Goal: Task Accomplishment & Management: Use online tool/utility

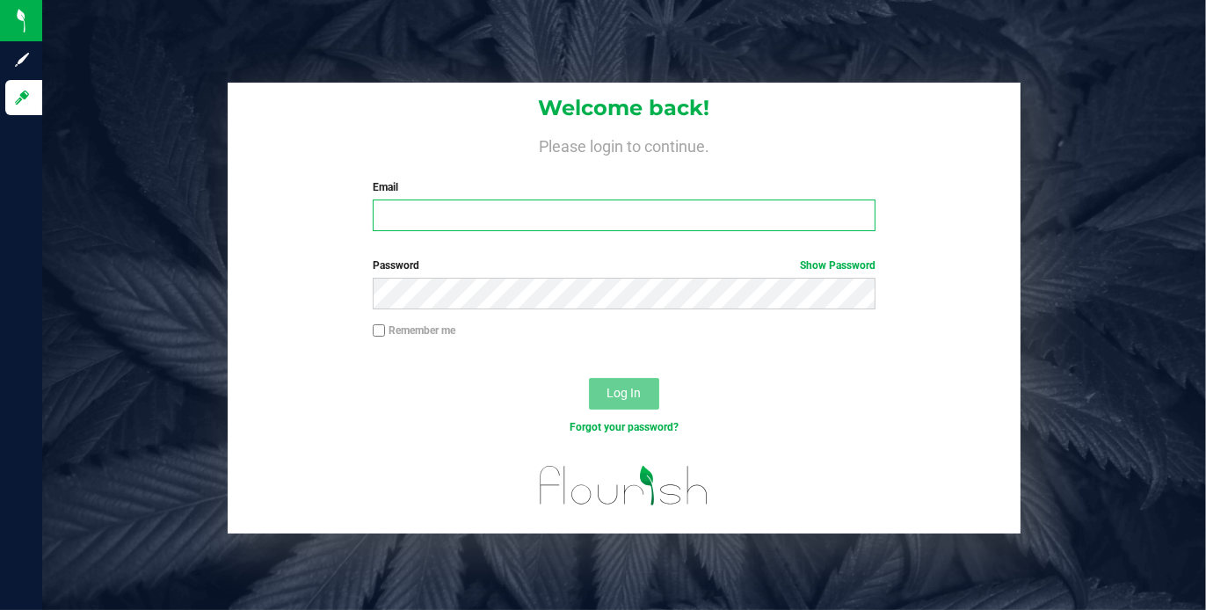
type input "[PERSON_NAME][EMAIL_ADDRESS][DOMAIN_NAME]"
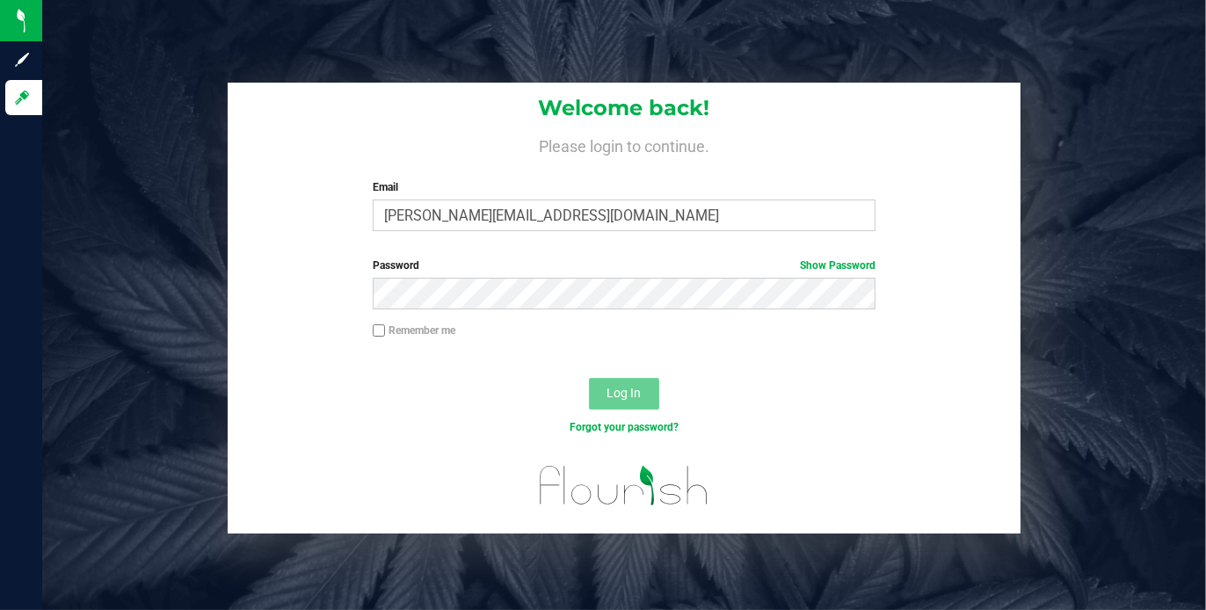
click at [609, 397] on span "Log In" at bounding box center [624, 393] width 34 height 14
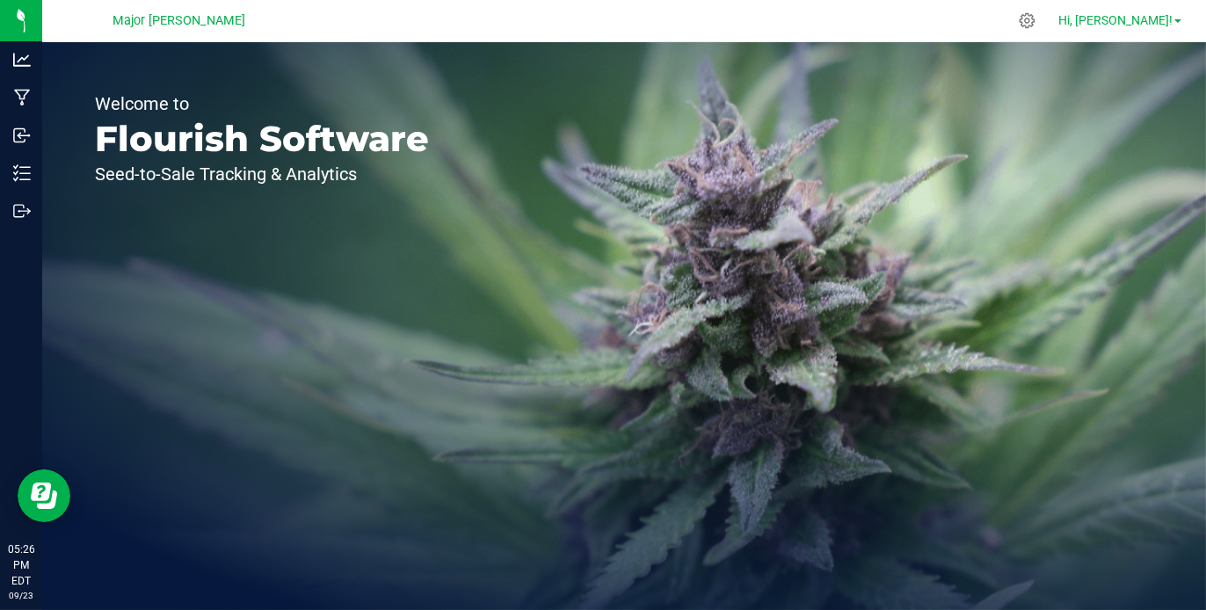
click at [1176, 18] on link "Hi, [PERSON_NAME]!" at bounding box center [1120, 20] width 137 height 18
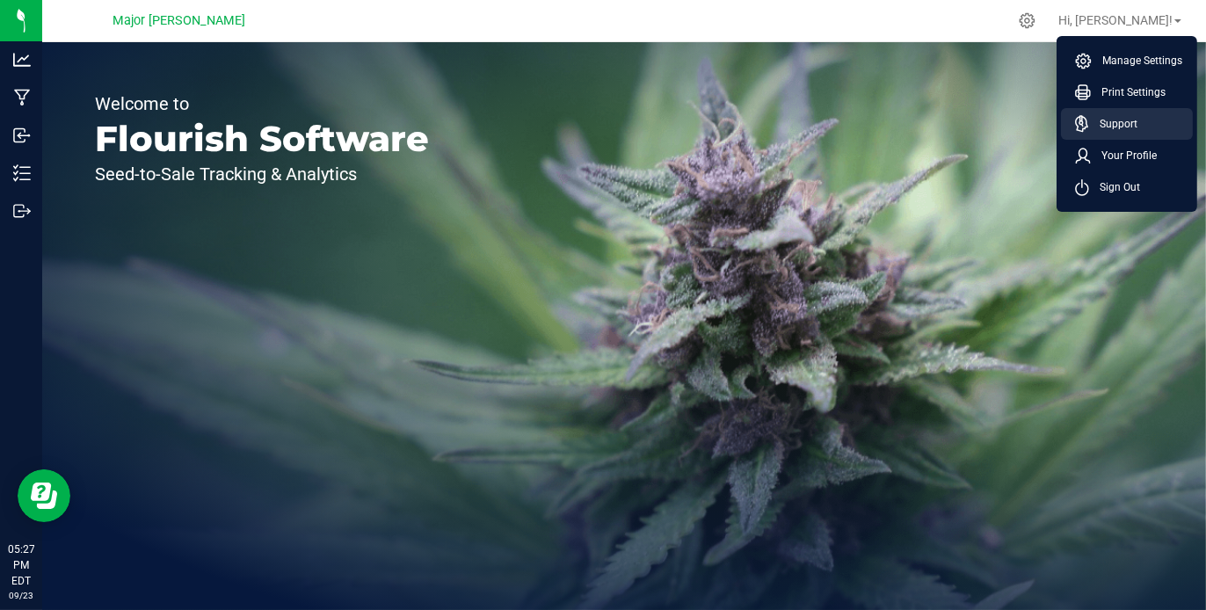
click at [1122, 117] on span "Support" at bounding box center [1113, 124] width 48 height 18
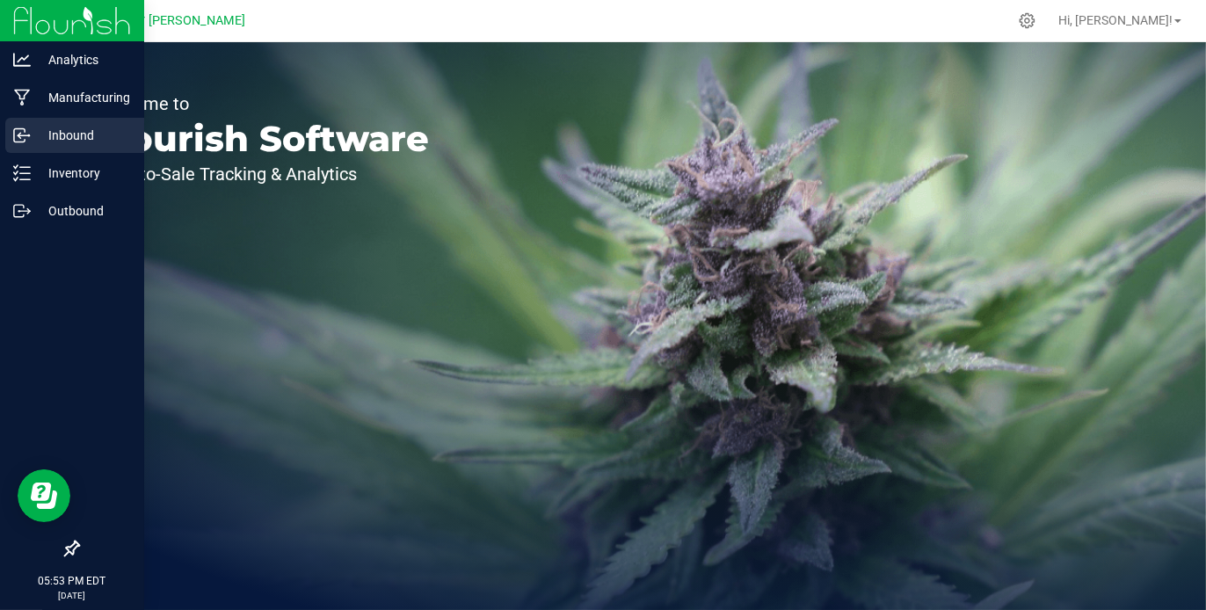
click at [64, 145] on p "Inbound" at bounding box center [84, 135] width 106 height 21
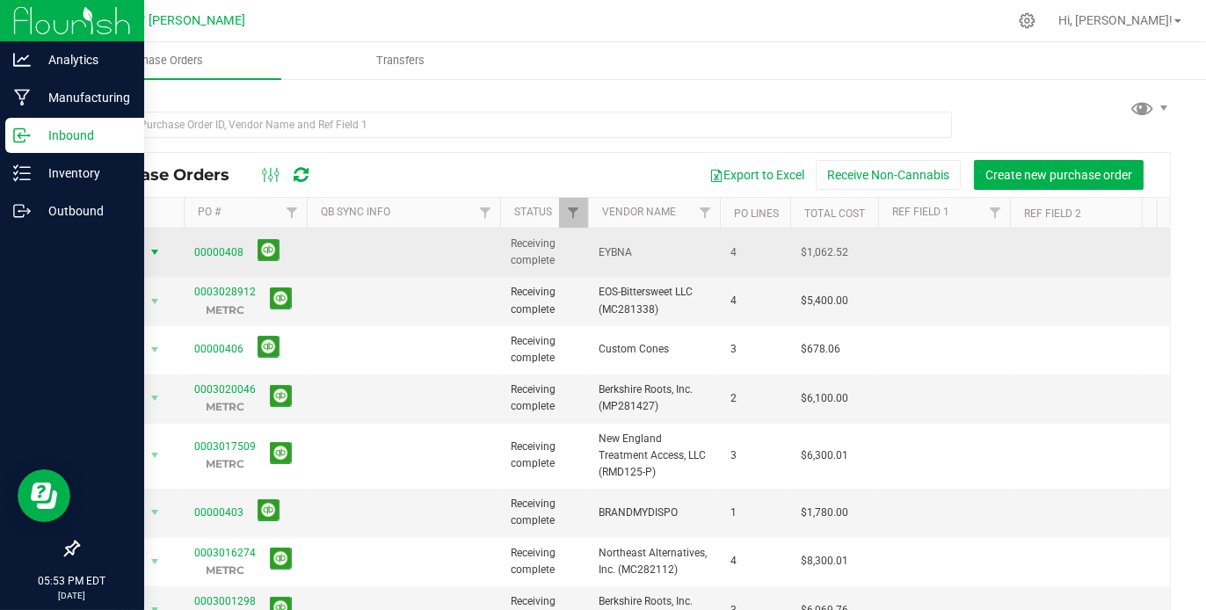
click at [155, 249] on span "select" at bounding box center [155, 252] width 14 height 14
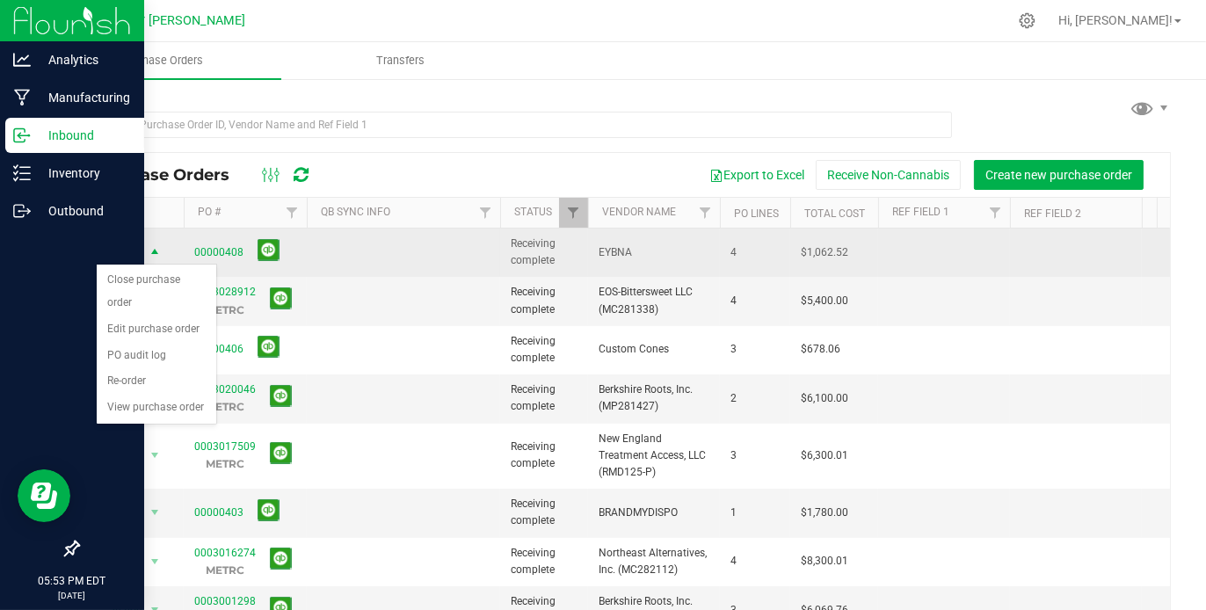
click at [155, 249] on span "select" at bounding box center [155, 253] width 14 height 14
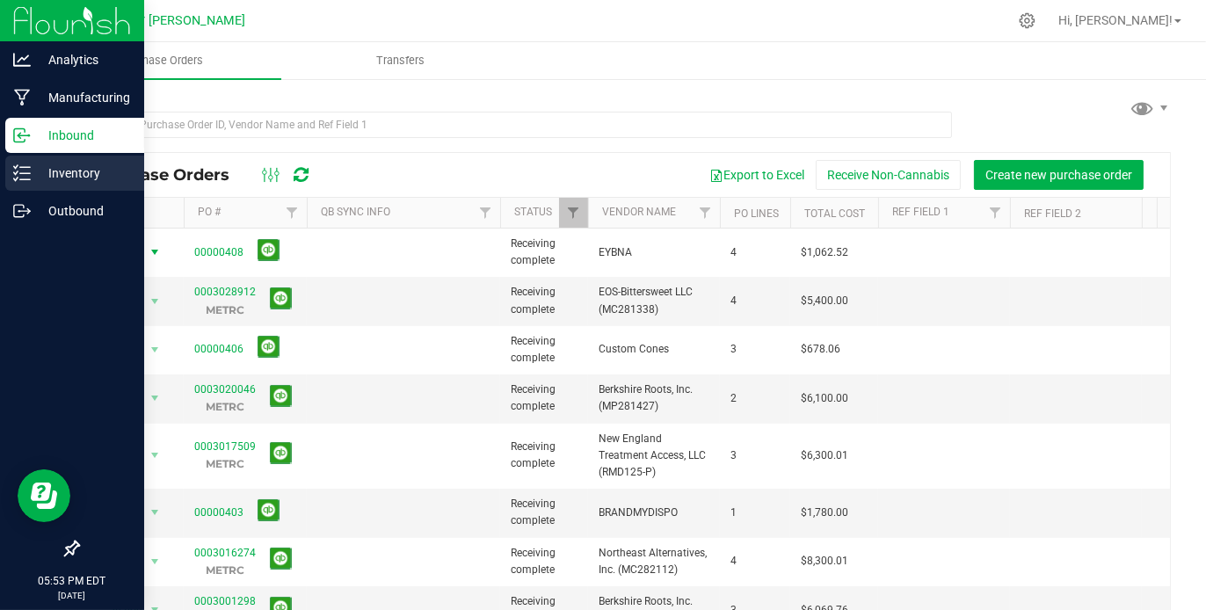
click at [45, 176] on p "Inventory" at bounding box center [84, 173] width 106 height 21
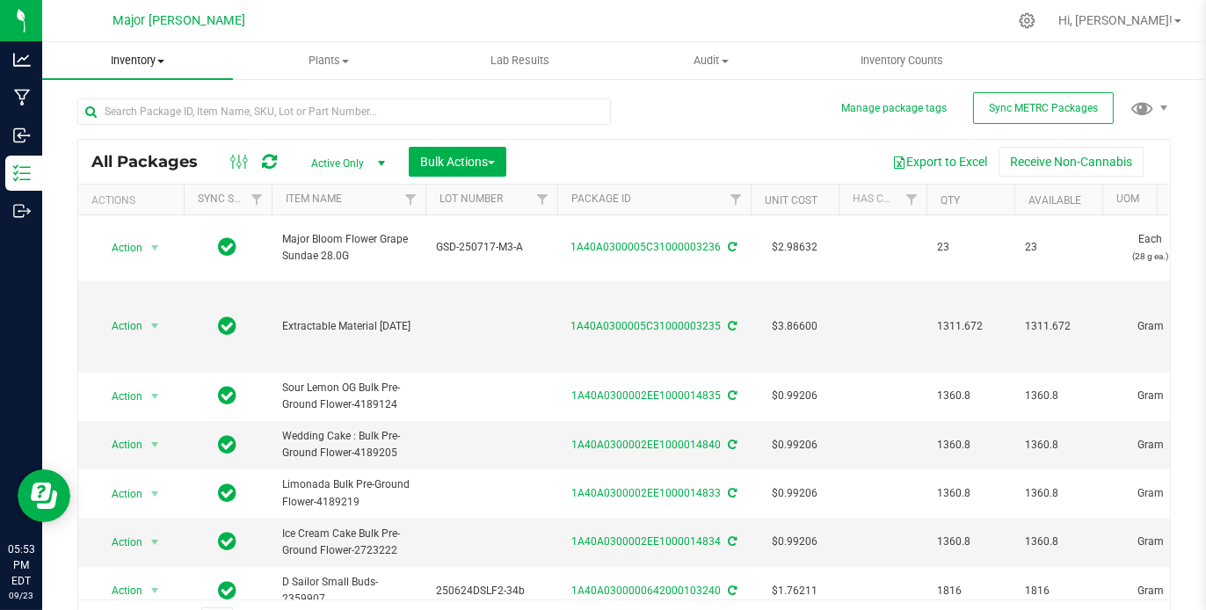
click at [167, 67] on span "Inventory" at bounding box center [137, 61] width 191 height 16
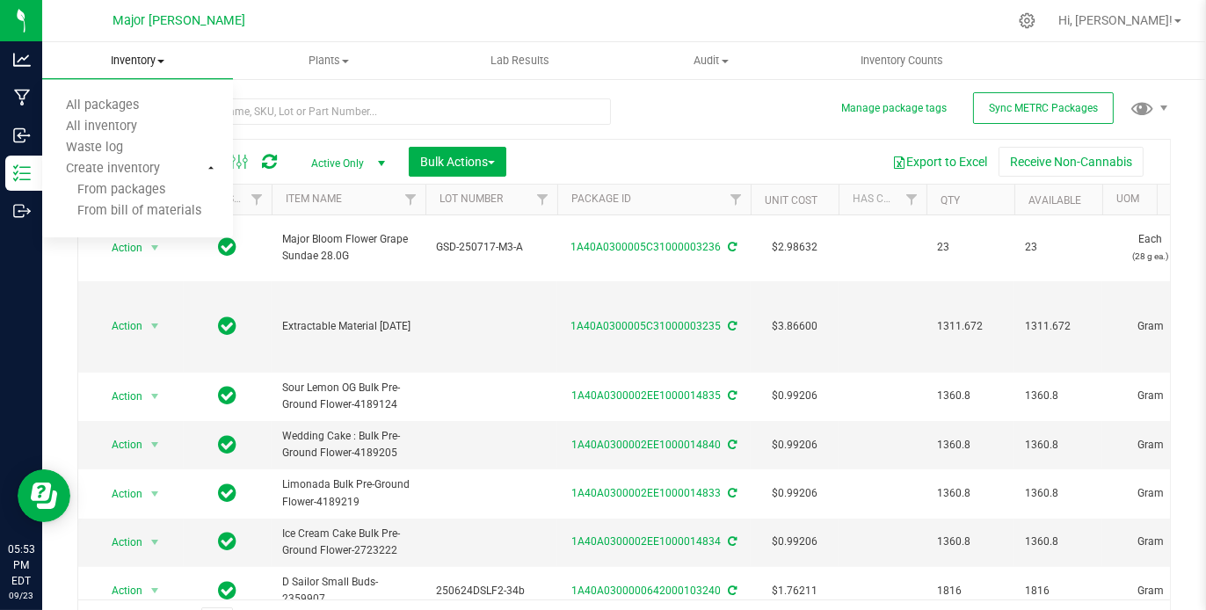
click at [167, 67] on span "Inventory" at bounding box center [137, 61] width 191 height 16
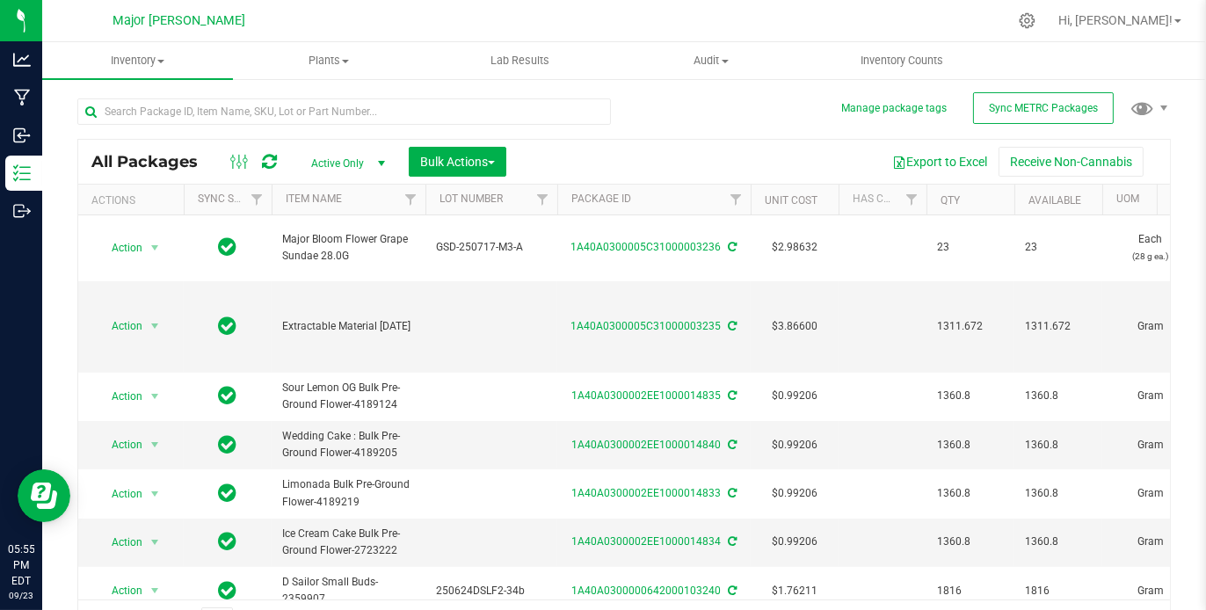
click at [378, 162] on span "select" at bounding box center [382, 164] width 14 height 14
click at [239, 162] on ellipse at bounding box center [239, 164] width 4 height 4
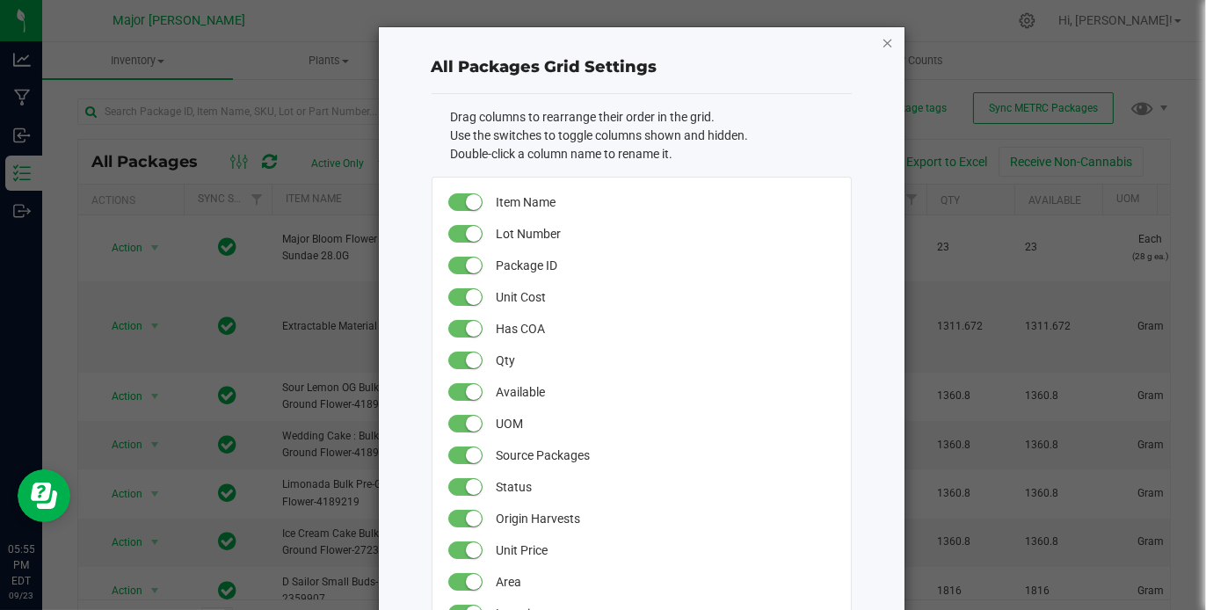
click at [885, 38] on icon "button" at bounding box center [888, 42] width 12 height 21
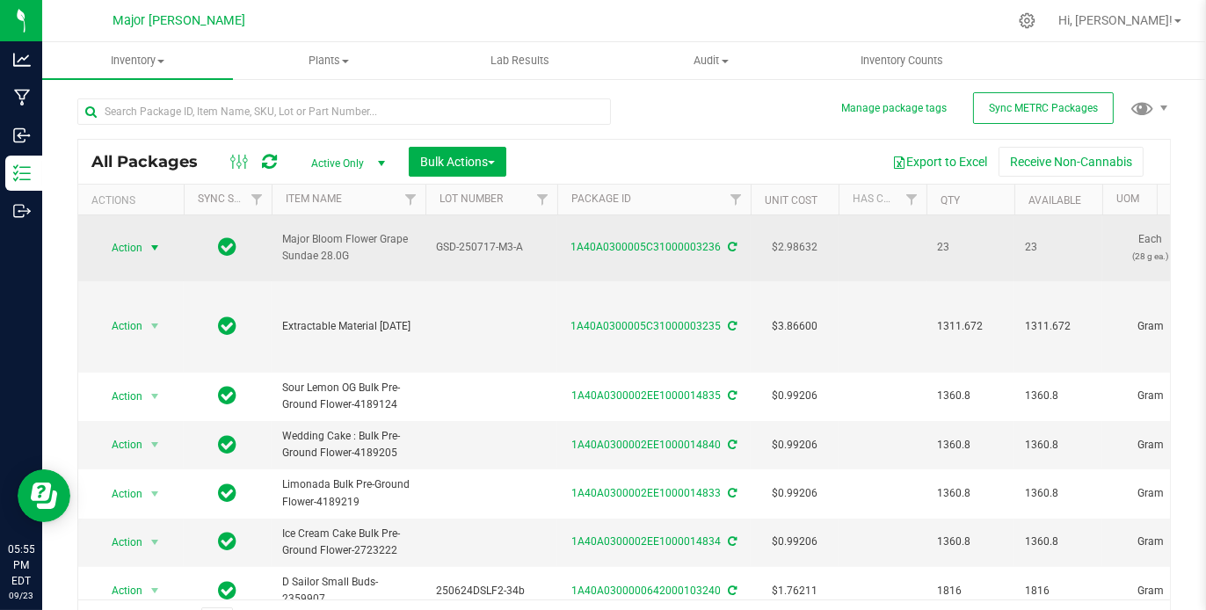
click at [155, 241] on span "select" at bounding box center [155, 248] width 14 height 14
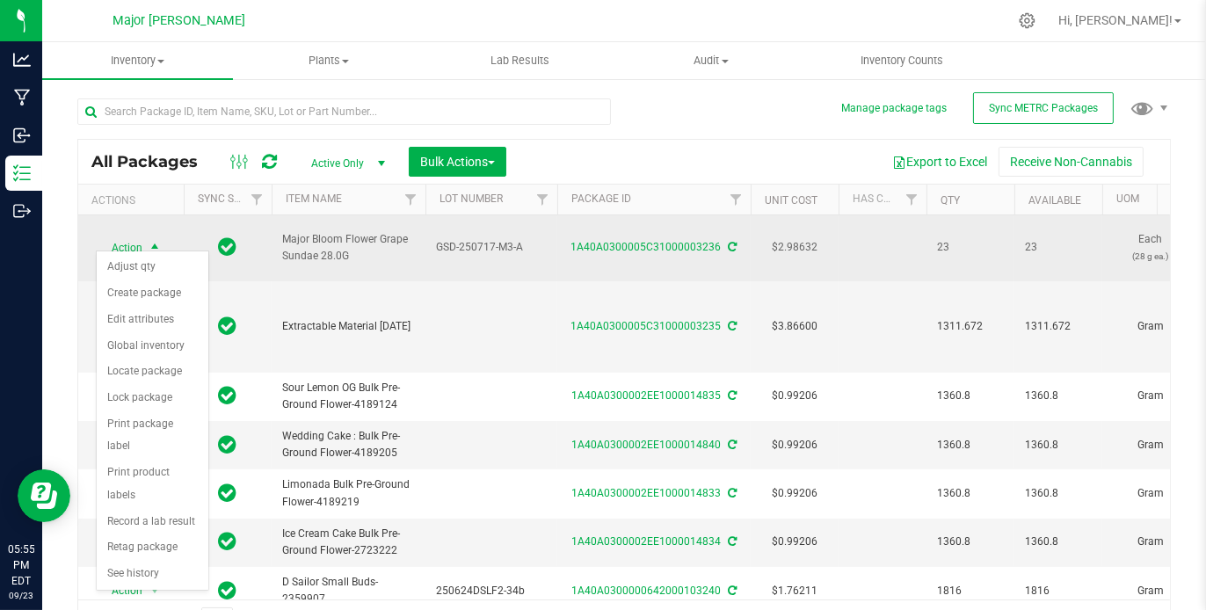
click at [155, 241] on span "select" at bounding box center [155, 248] width 14 height 14
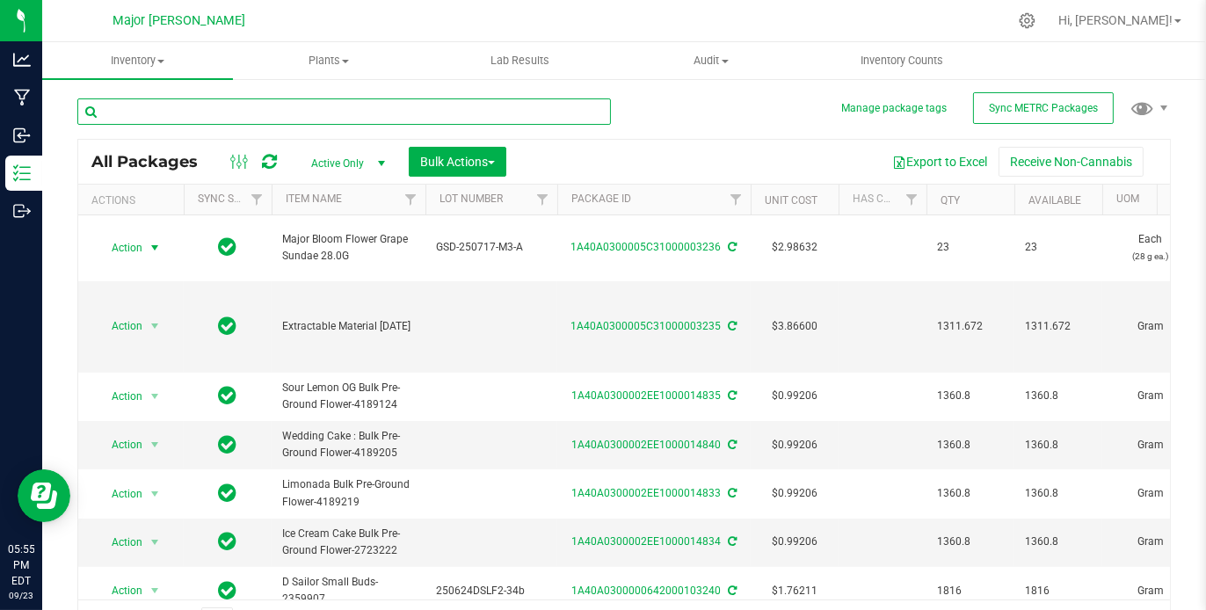
click at [376, 106] on input "text" at bounding box center [344, 111] width 534 height 26
type input "grape sundae"
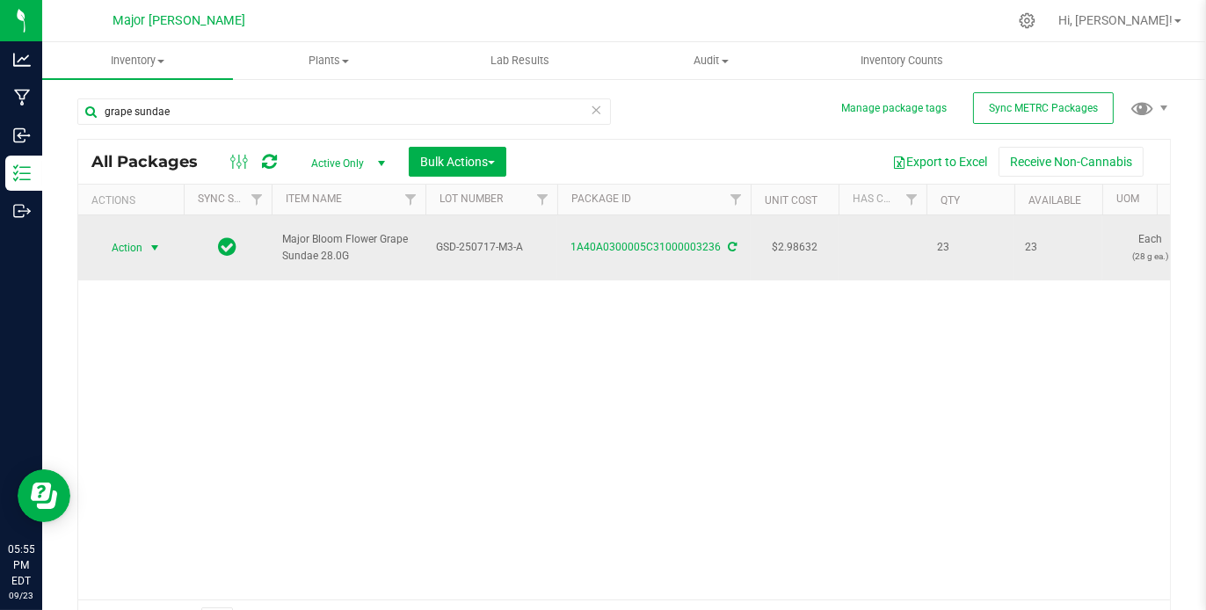
click at [156, 241] on span "select" at bounding box center [155, 248] width 14 height 14
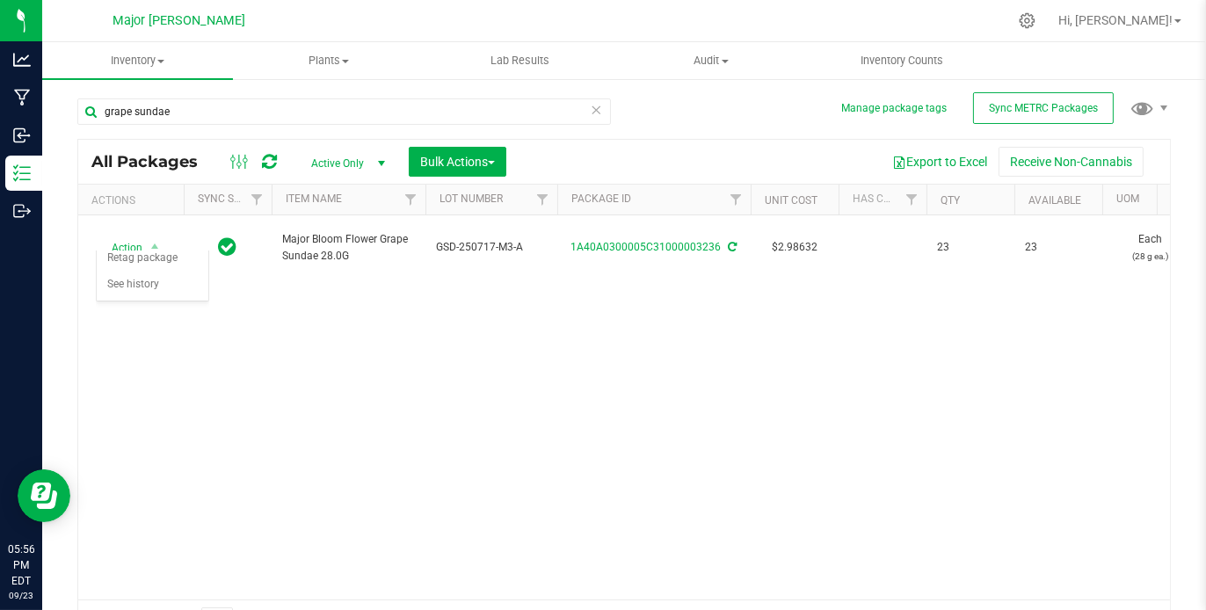
click at [358, 307] on div "Action Action Adjust qty Create package Edit attributes Global inventory Locate…" at bounding box center [624, 407] width 1092 height 384
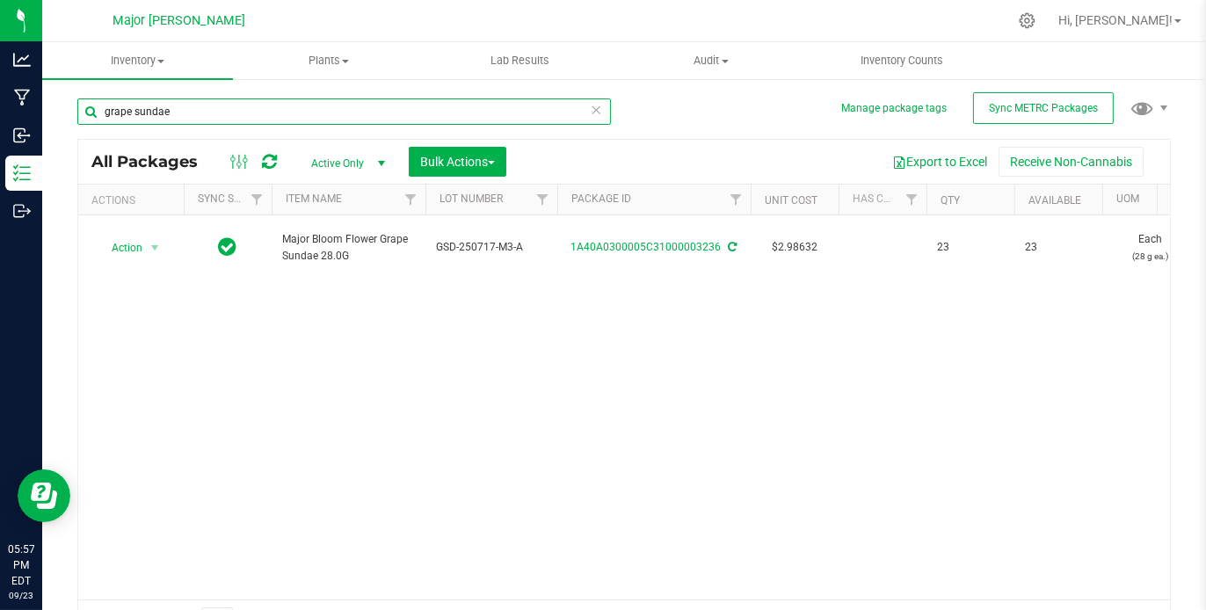
click at [197, 113] on input "grape sundae" at bounding box center [344, 111] width 534 height 26
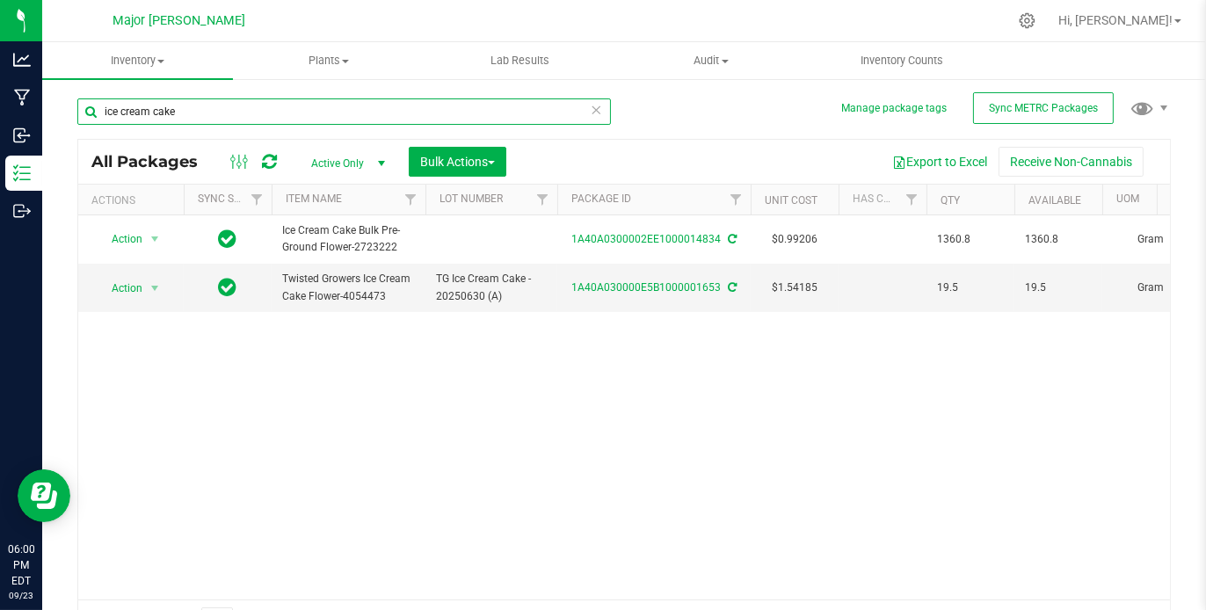
click at [287, 113] on input "ice cream cake" at bounding box center [344, 111] width 534 height 26
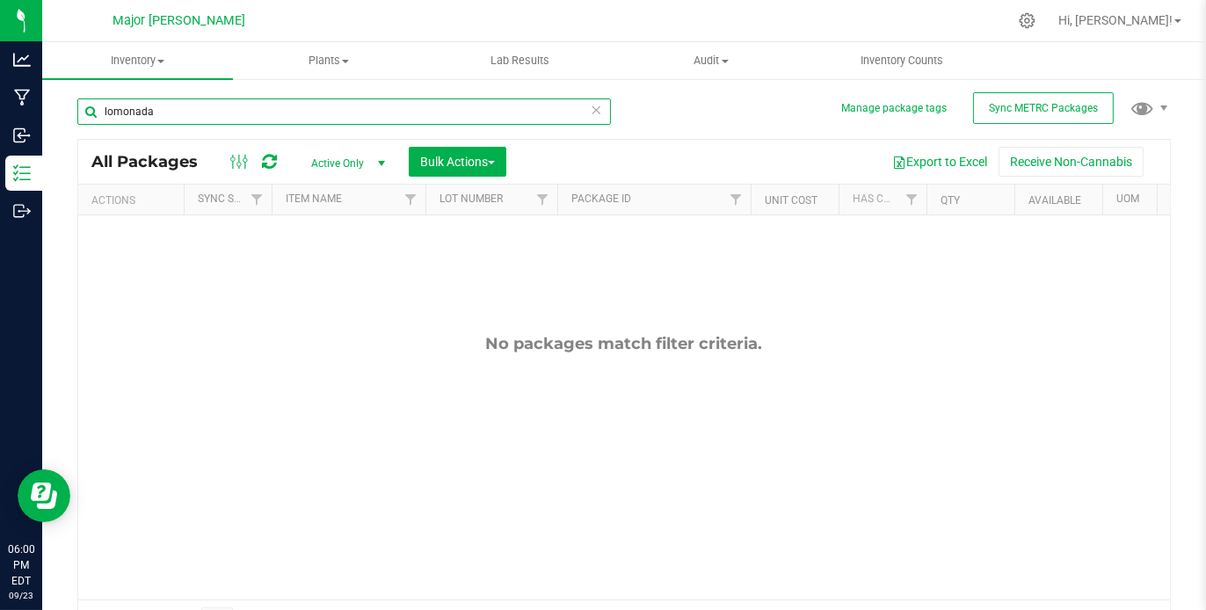
click at [108, 112] on input "lomonada" at bounding box center [344, 111] width 534 height 26
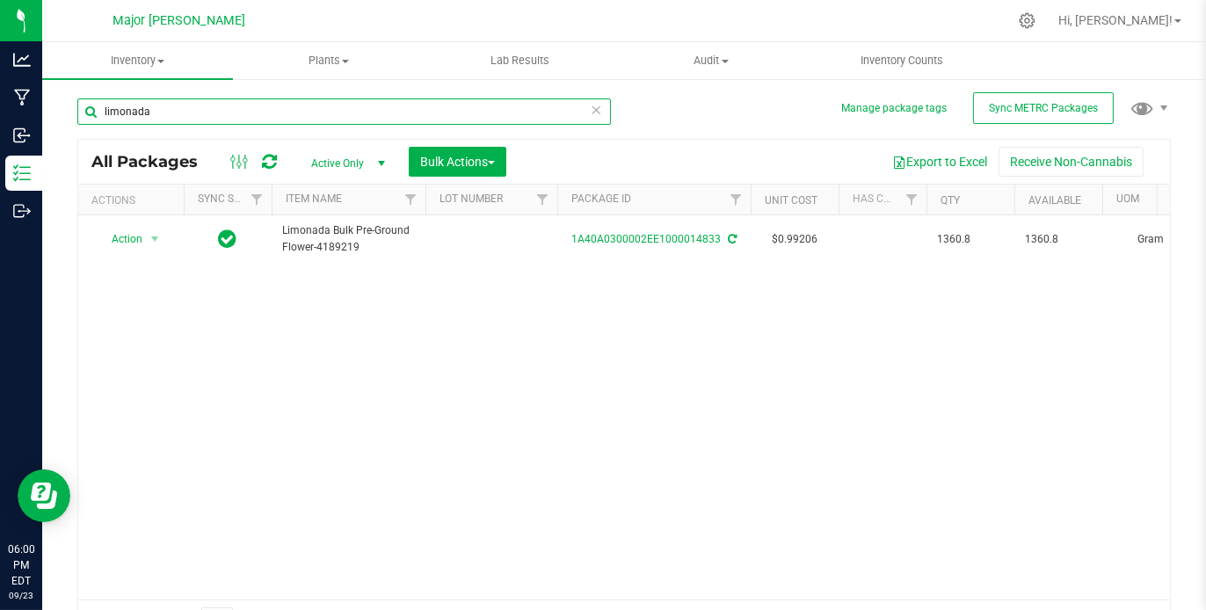
click at [259, 113] on input "limonada" at bounding box center [344, 111] width 534 height 26
click at [237, 113] on input "sour lemon" at bounding box center [344, 111] width 534 height 26
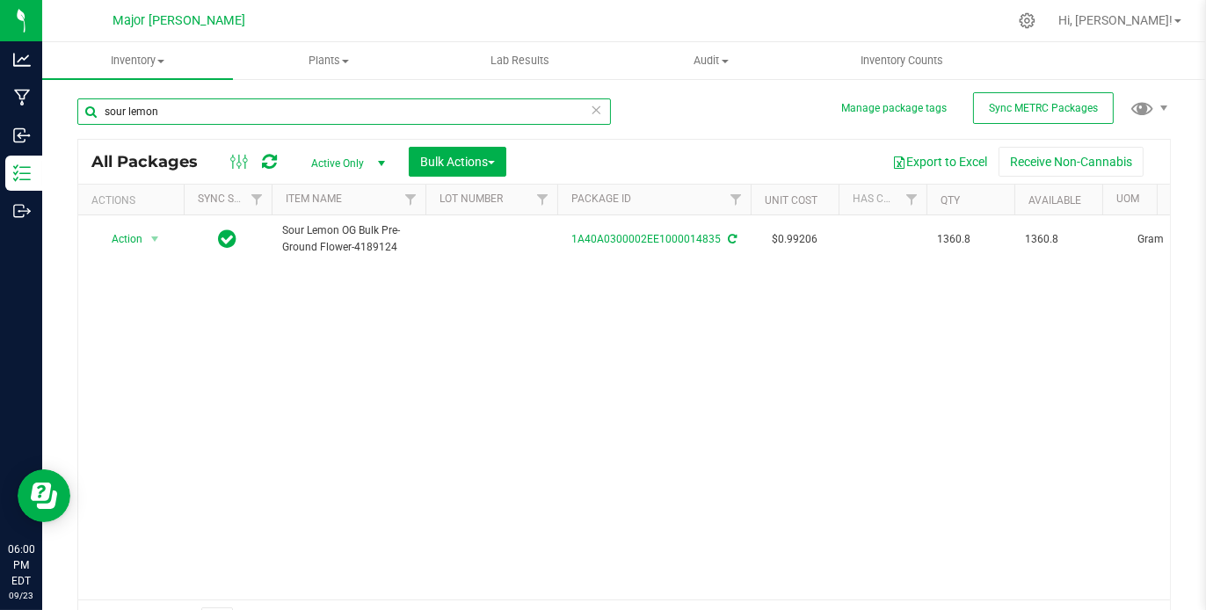
click at [237, 113] on input "sour lemon" at bounding box center [344, 111] width 534 height 26
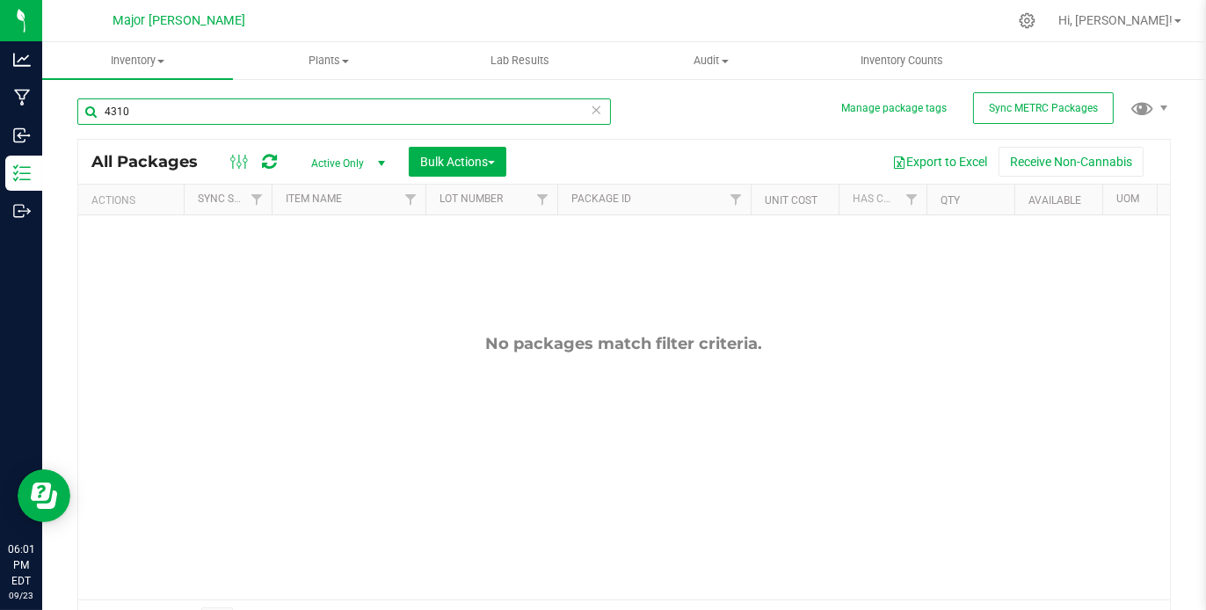
click at [106, 113] on input "4310" at bounding box center [344, 111] width 534 height 26
type input "4834"
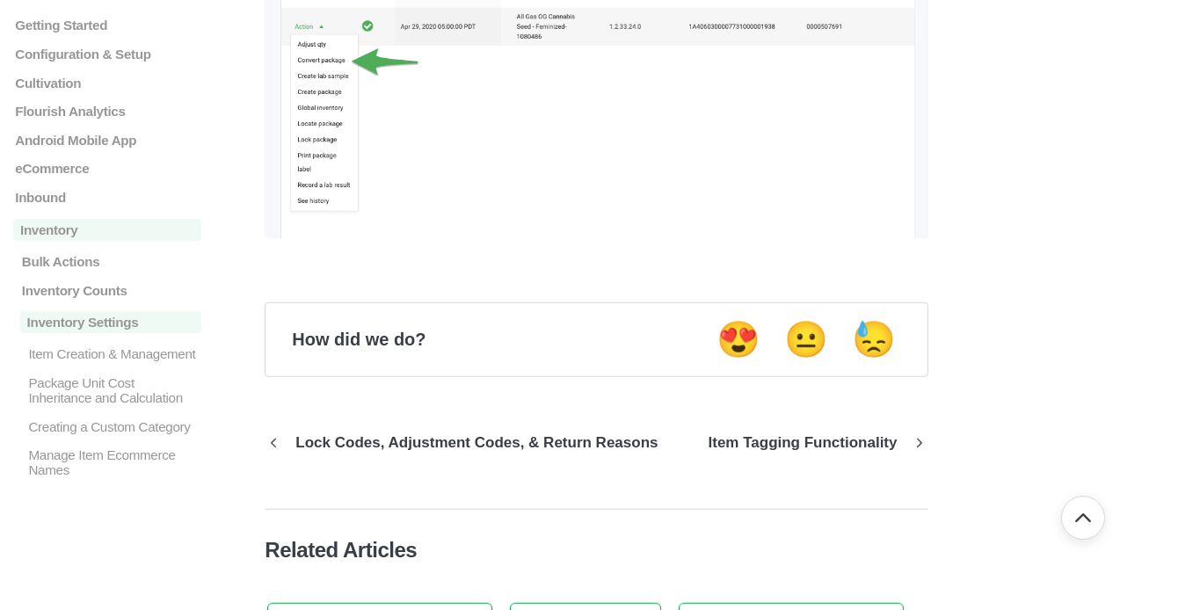
scroll to position [1536, 0]
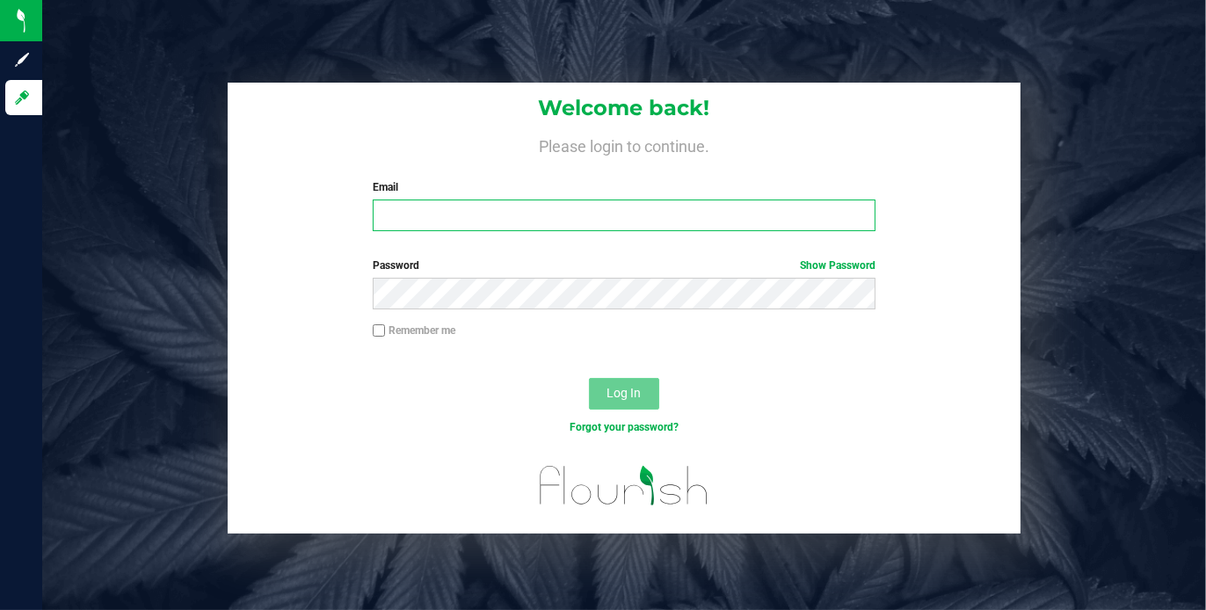
type input "[PERSON_NAME][EMAIL_ADDRESS][DOMAIN_NAME]"
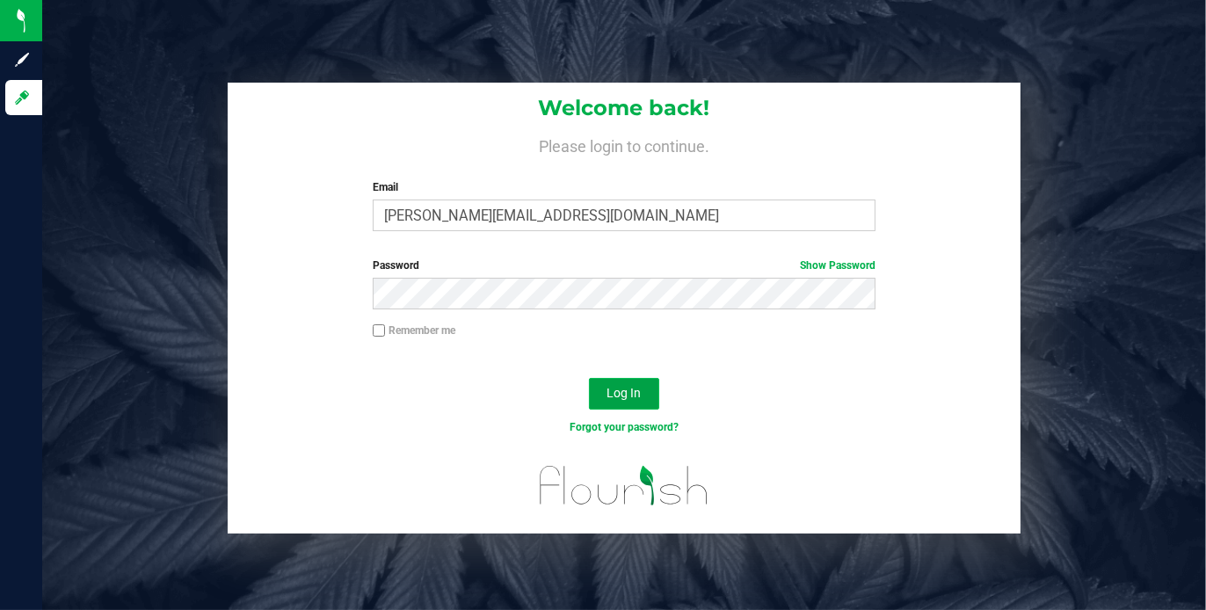
click at [639, 395] on span "Log In" at bounding box center [624, 393] width 34 height 14
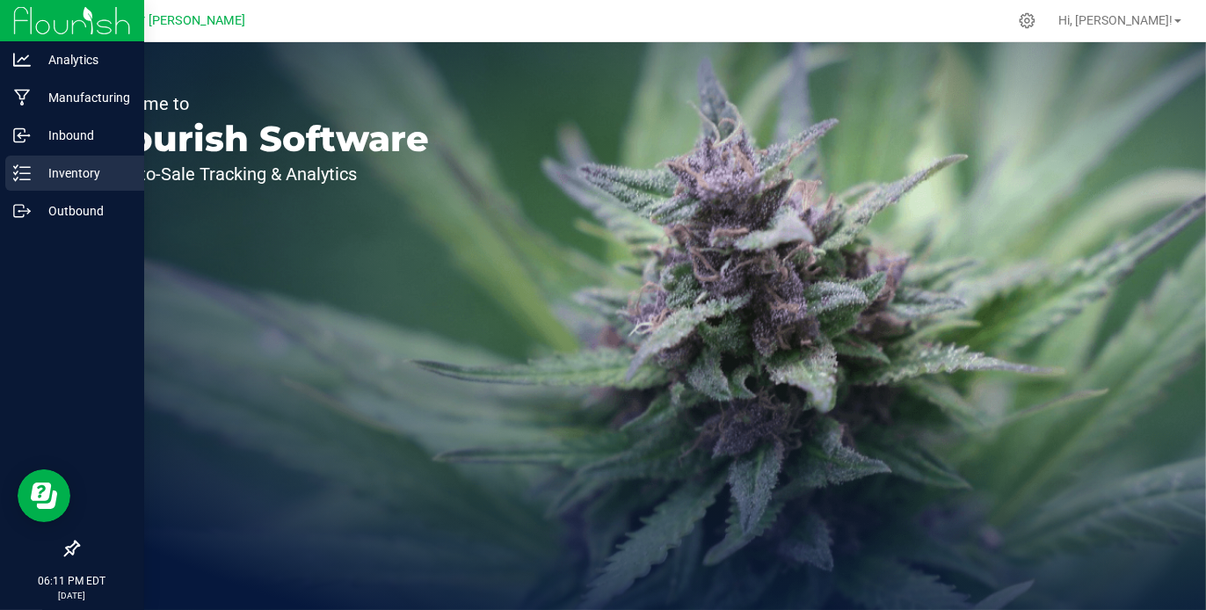
click at [88, 175] on p "Inventory" at bounding box center [84, 173] width 106 height 21
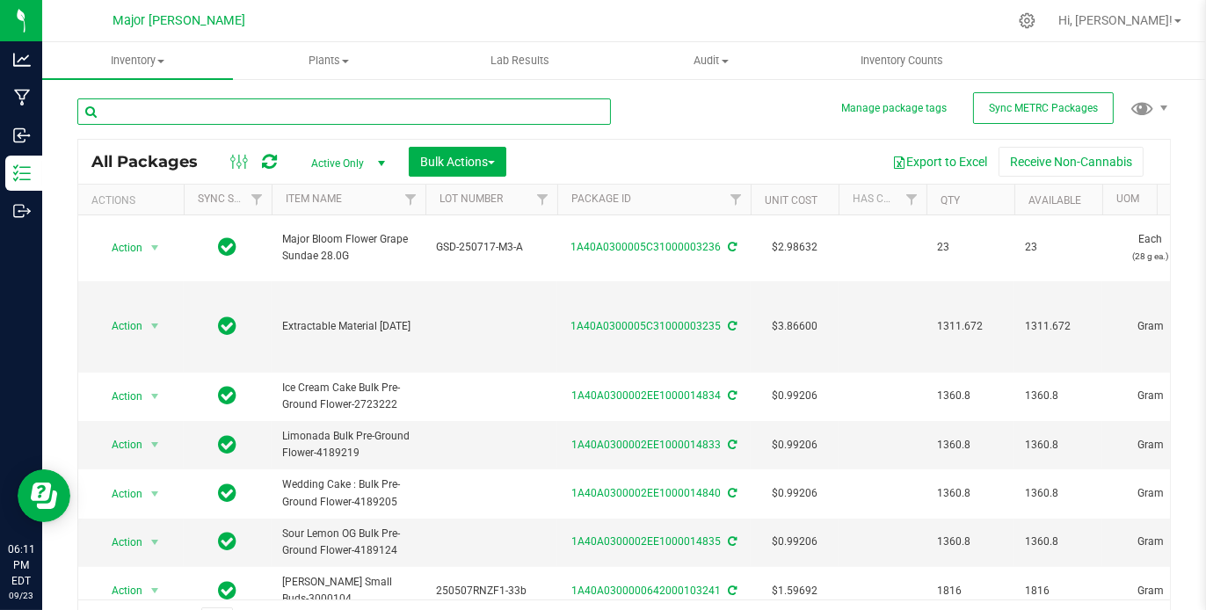
click at [281, 110] on input "text" at bounding box center [344, 111] width 534 height 26
type input "limonada"
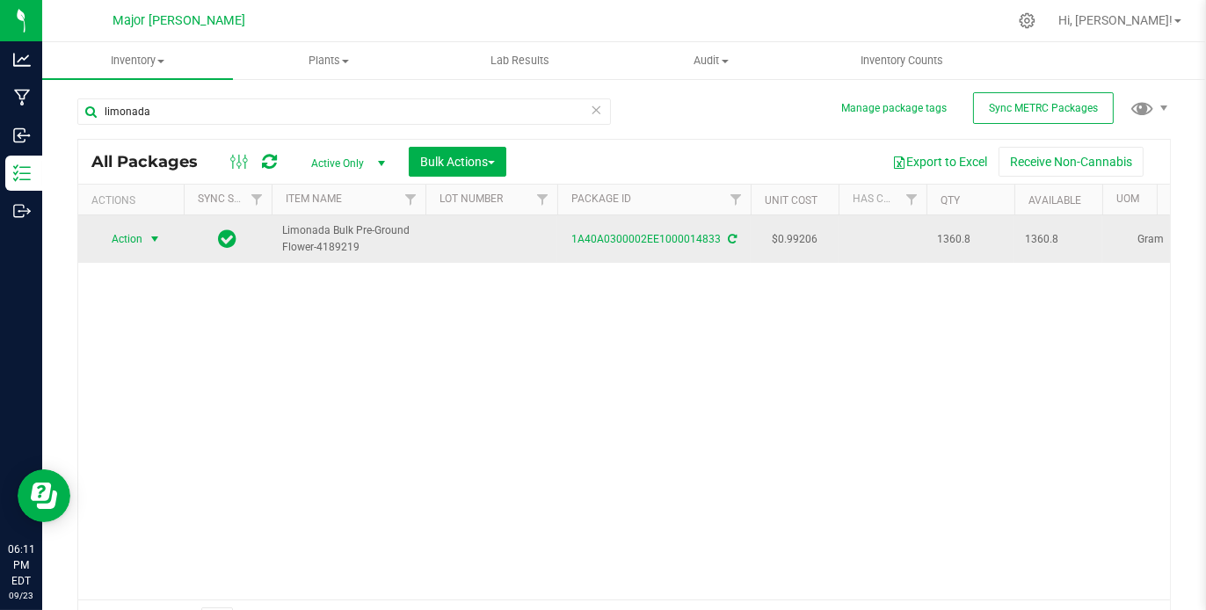
click at [157, 241] on span "select" at bounding box center [155, 239] width 14 height 14
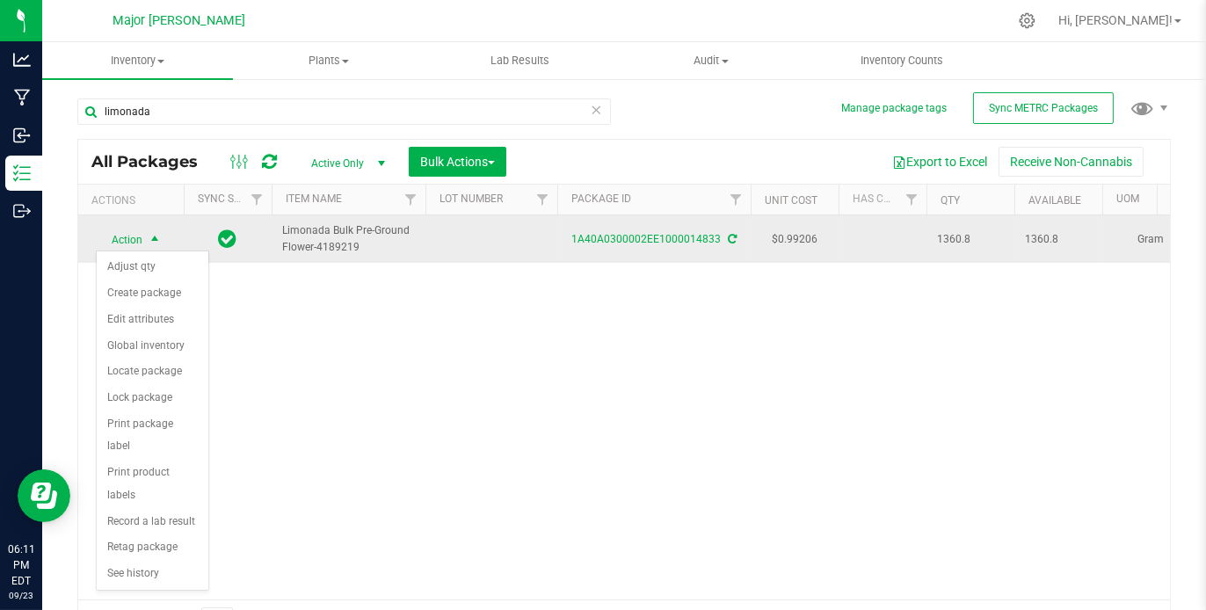
click at [324, 238] on span "Limonada Bulk Pre-Ground Flower-4189219" at bounding box center [348, 238] width 133 height 33
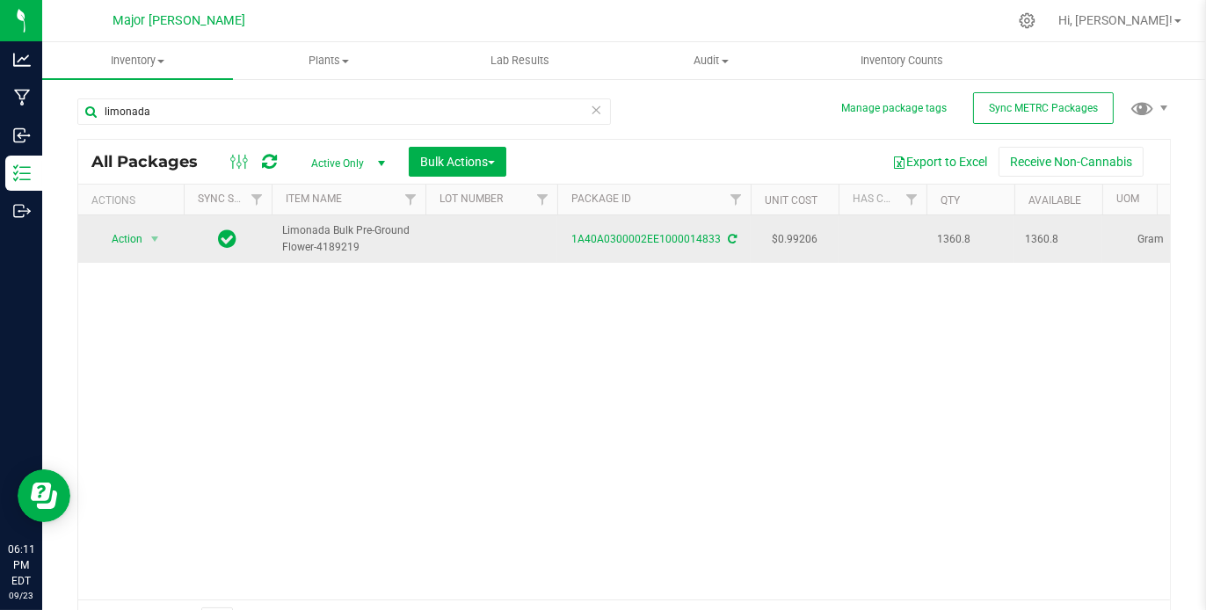
click at [324, 238] on span "Limonada Bulk Pre-Ground Flower-4189219" at bounding box center [348, 238] width 133 height 33
click at [353, 228] on span "Limonada Bulk Pre-Ground Flower-4189219" at bounding box center [348, 238] width 133 height 33
click at [637, 233] on link "1A40A0300002EE1000014833" at bounding box center [646, 239] width 149 height 12
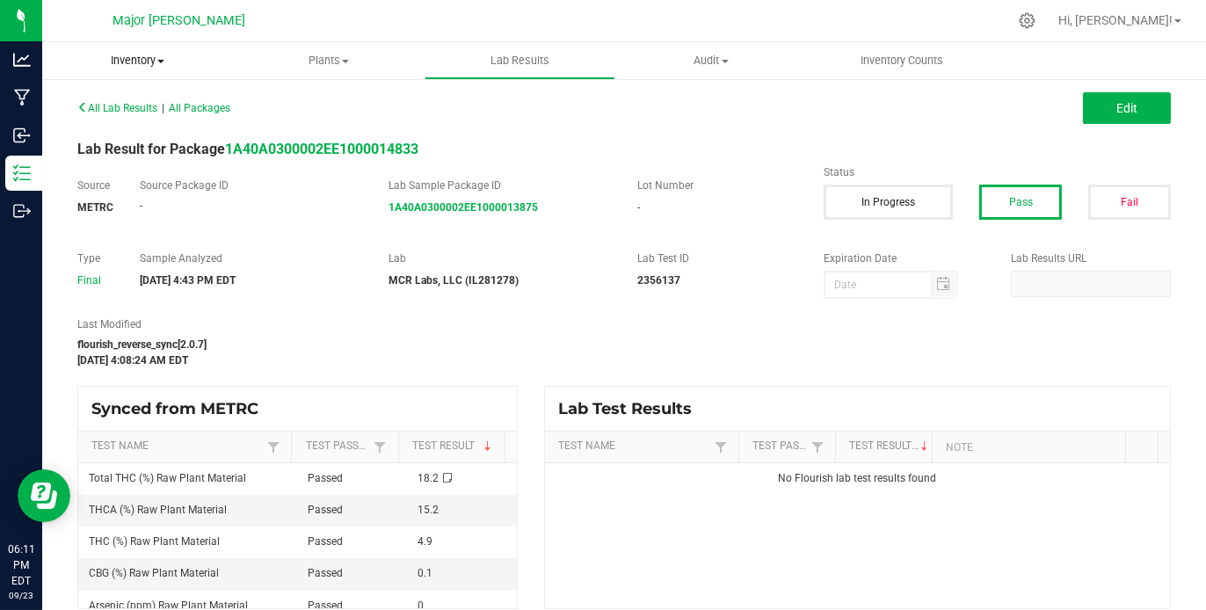
click at [164, 59] on span "Inventory" at bounding box center [137, 61] width 191 height 16
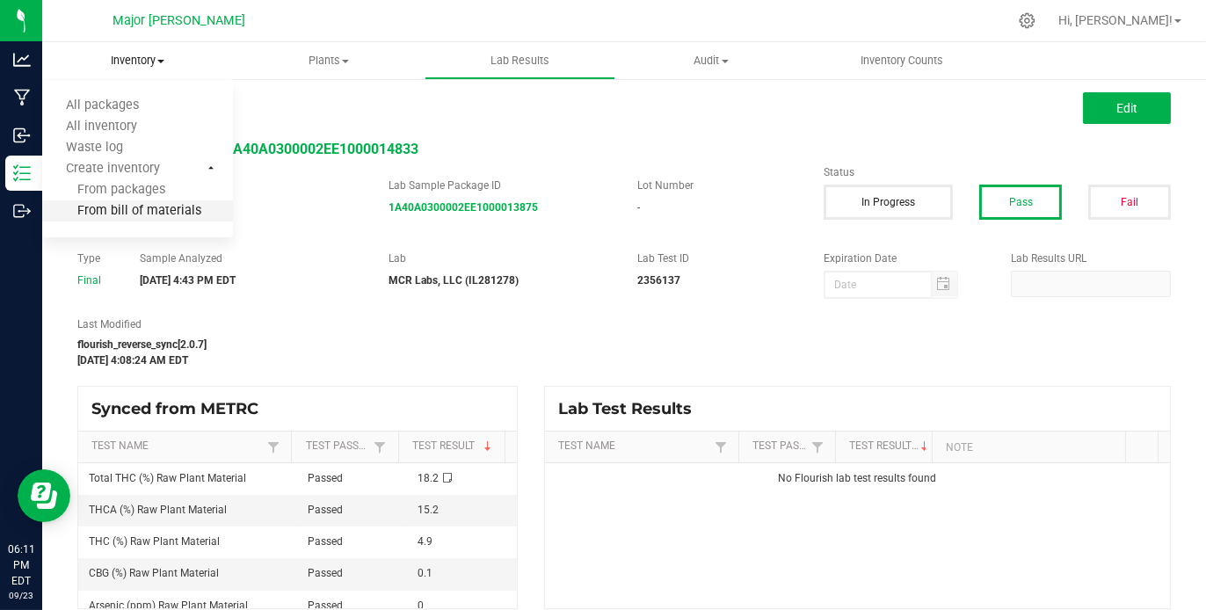
click at [173, 212] on span "From bill of materials" at bounding box center [121, 211] width 159 height 15
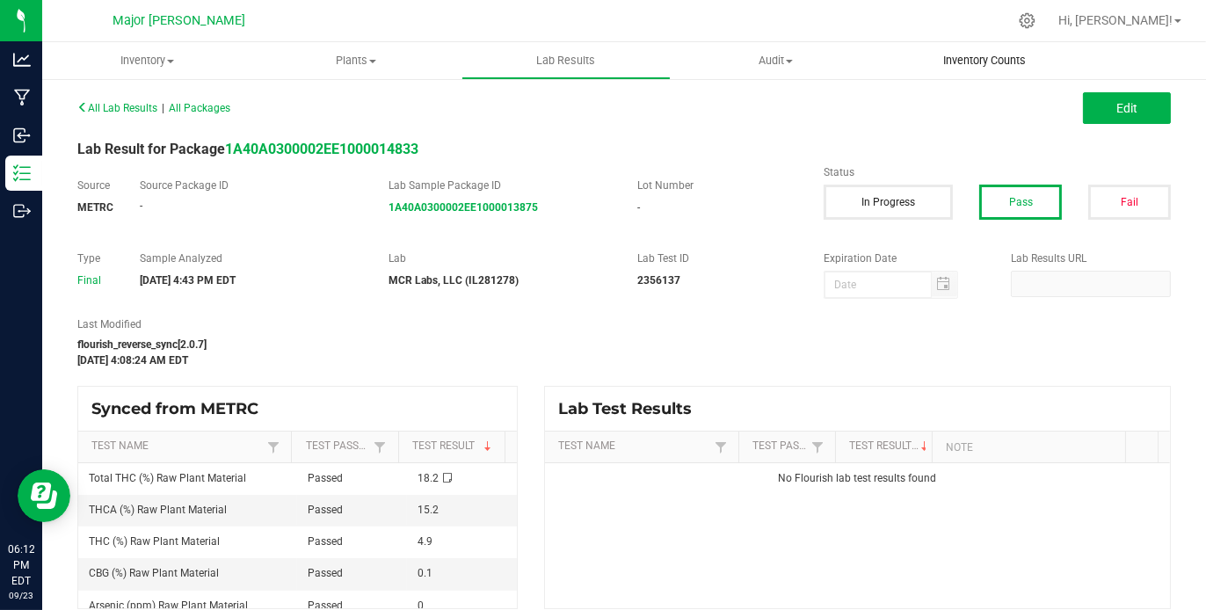
click at [961, 58] on span "Inventory Counts" at bounding box center [985, 61] width 130 height 16
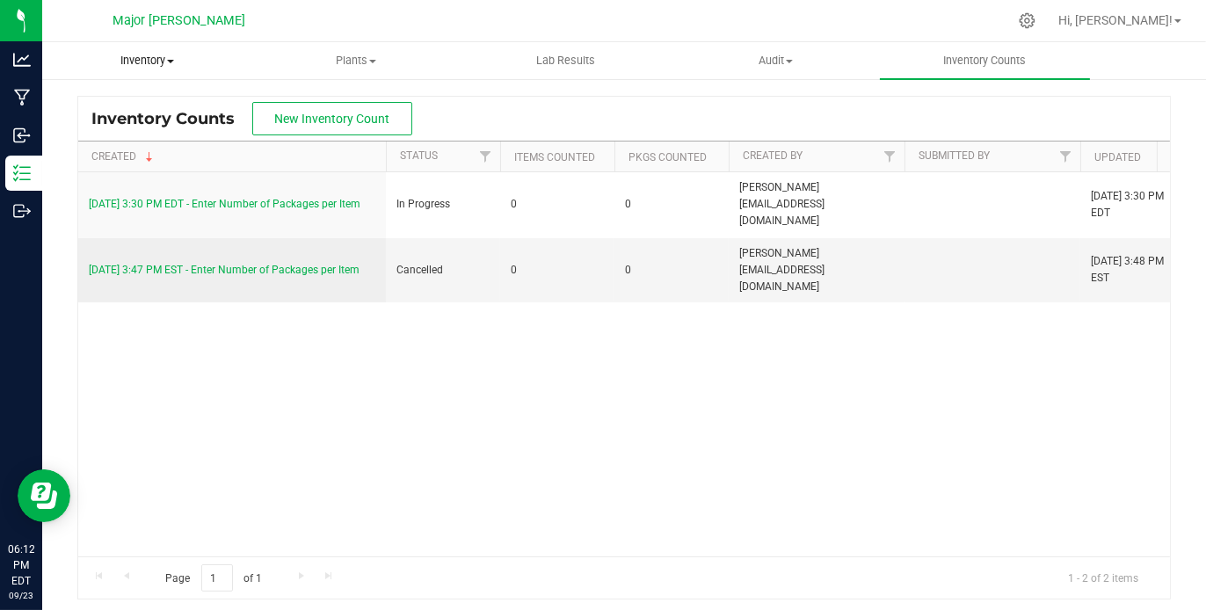
click at [144, 62] on span "Inventory" at bounding box center [147, 61] width 208 height 16
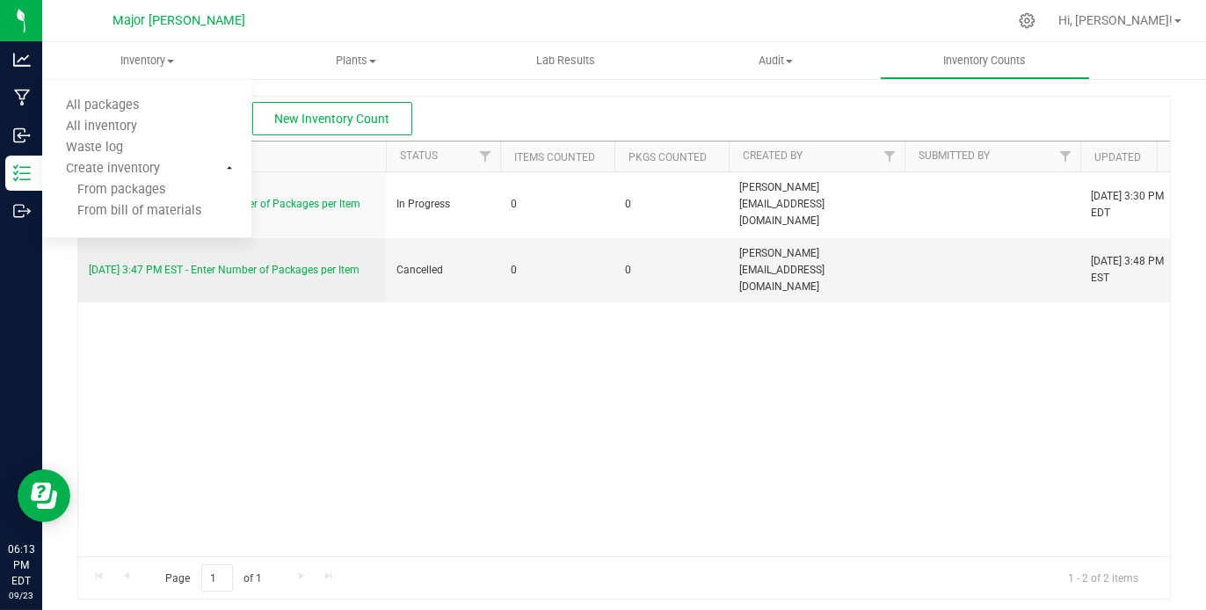
drag, startPoint x: 277, startPoint y: 59, endPoint x: 346, endPoint y: 7, distance: 86.0
click at [346, 7] on div at bounding box center [661, 21] width 693 height 34
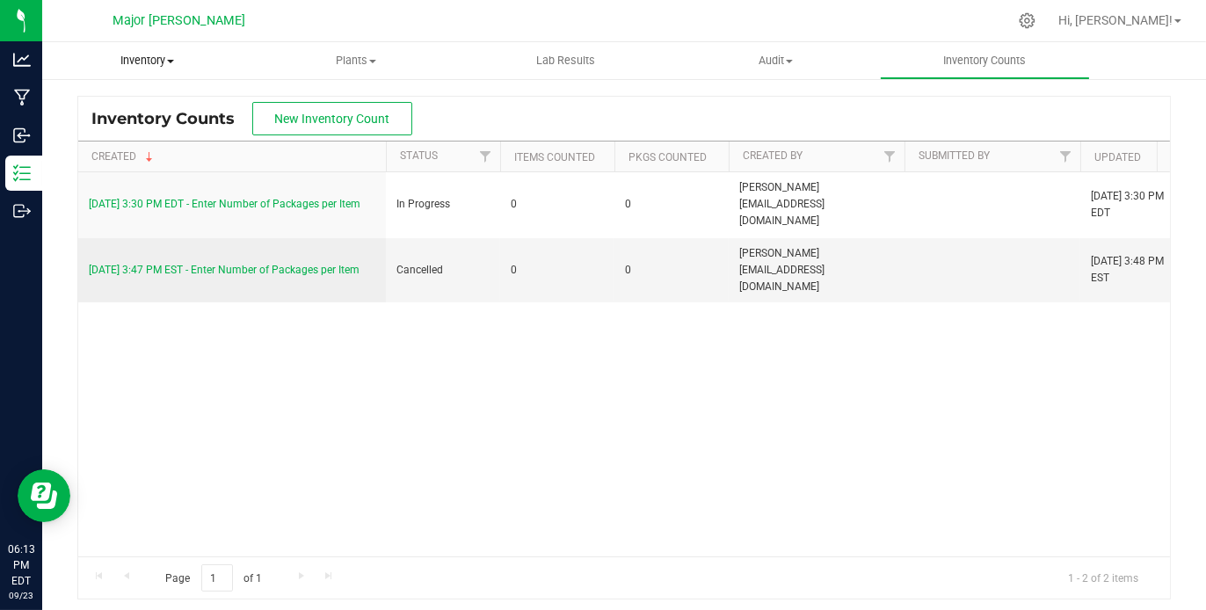
click at [172, 63] on span "Inventory" at bounding box center [146, 61] width 209 height 16
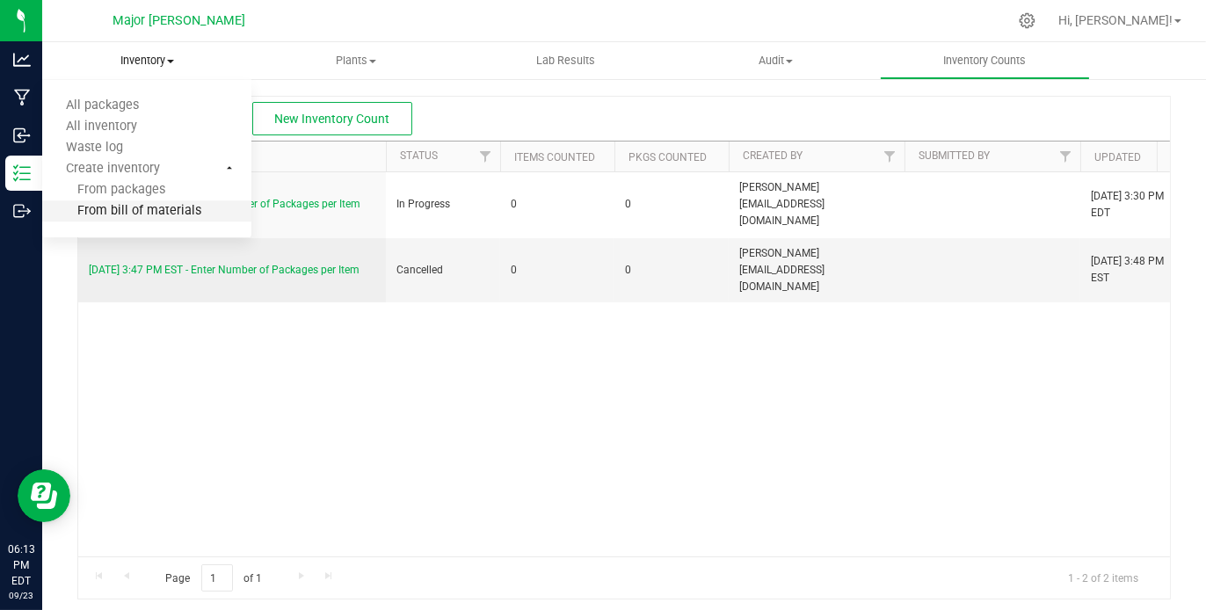
click at [154, 206] on span "From bill of materials" at bounding box center [121, 211] width 159 height 15
